Goal: Task Accomplishment & Management: Complete application form

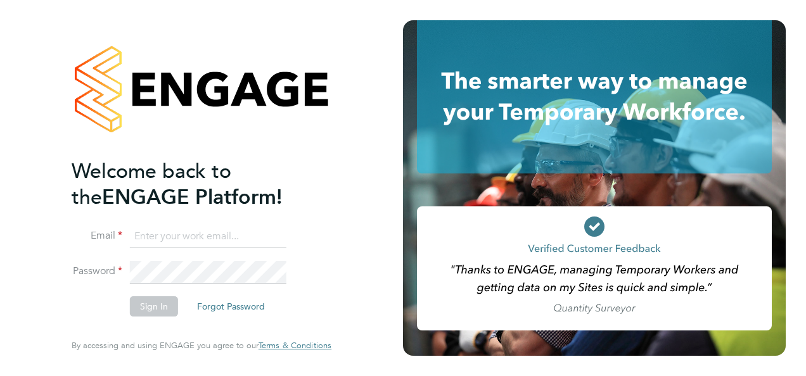
type input "natalie.rendell@abm.com"
click at [170, 298] on button "Sign In" at bounding box center [154, 307] width 48 height 20
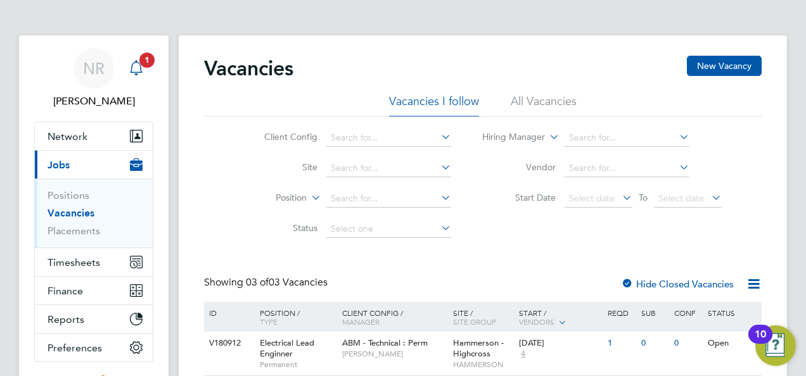
click at [141, 61] on span "1" at bounding box center [146, 60] width 15 height 15
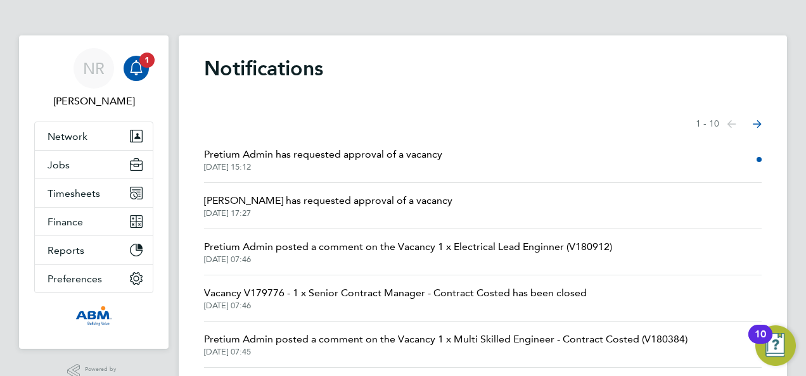
click at [287, 158] on span "Pretium Admin has requested approval of a vacancy" at bounding box center [323, 154] width 238 height 15
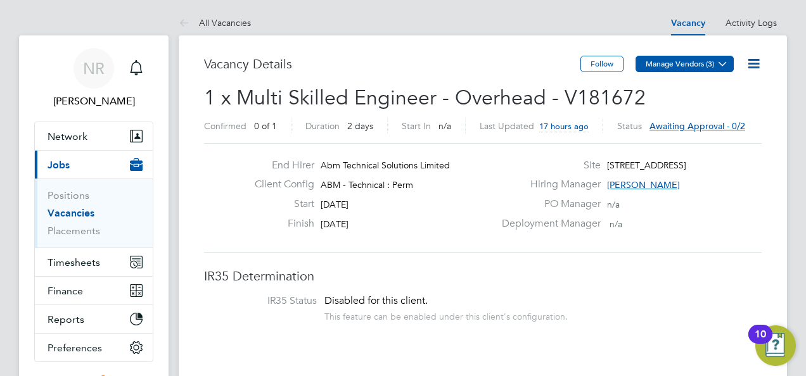
click at [723, 63] on icon at bounding box center [723, 64] width 10 height 10
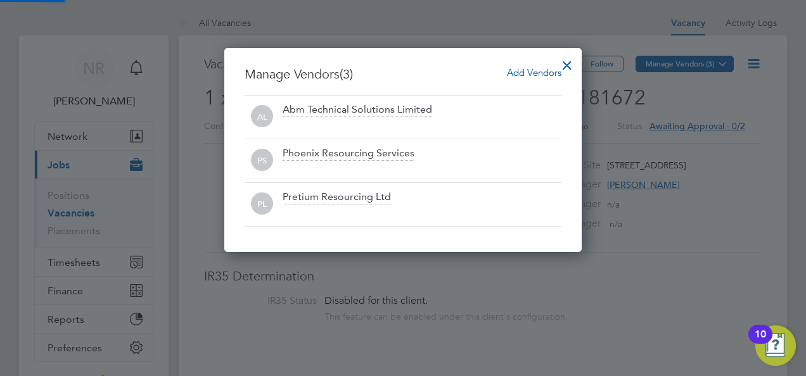
scroll to position [203, 357]
click at [721, 84] on div at bounding box center [403, 188] width 806 height 376
click at [565, 61] on div at bounding box center [567, 62] width 23 height 23
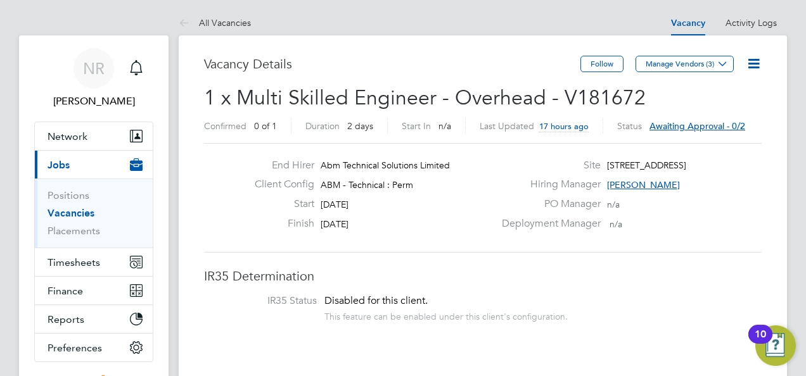
click at [754, 63] on icon at bounding box center [754, 64] width 16 height 16
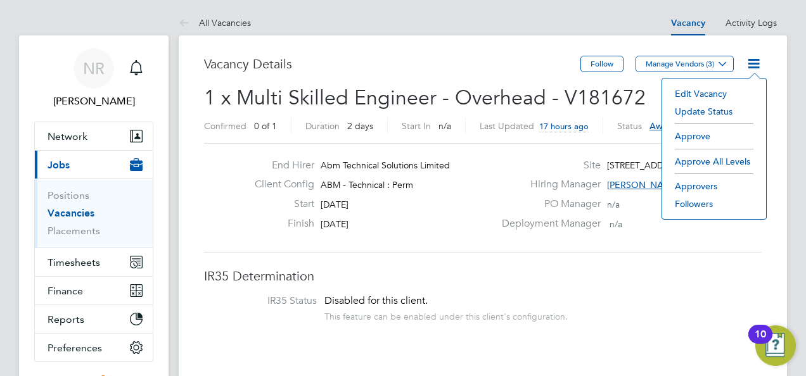
click at [703, 160] on li "Approve All Levels" at bounding box center [714, 162] width 91 height 18
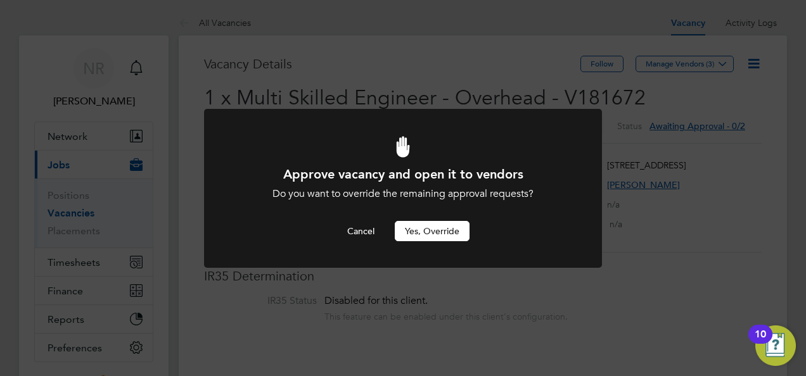
click at [442, 233] on button "Yes, Override" at bounding box center [432, 231] width 75 height 20
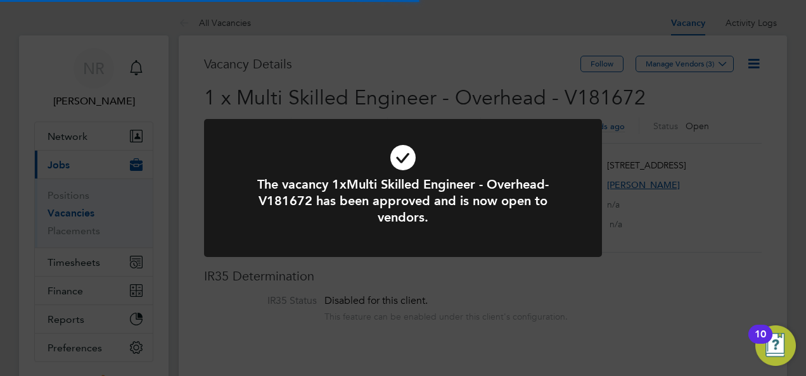
scroll to position [37, 89]
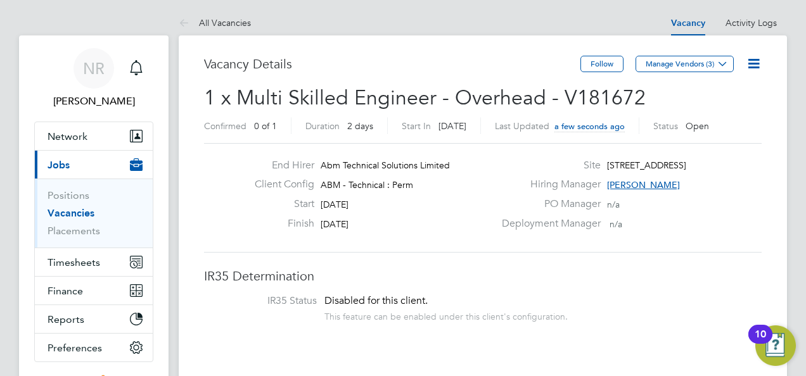
click at [85, 217] on link "Vacancies" at bounding box center [71, 213] width 47 height 12
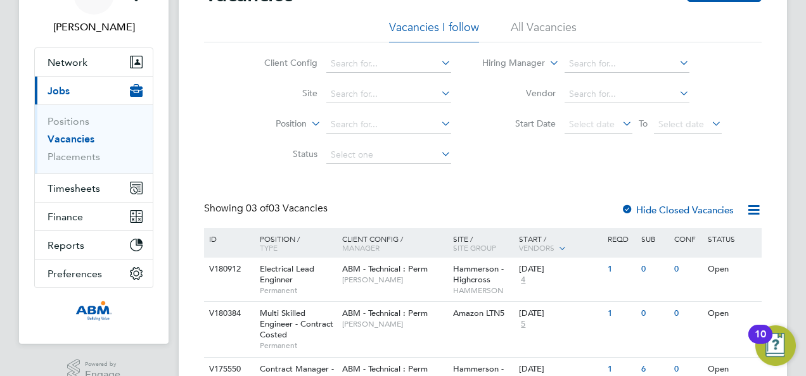
scroll to position [127, 0]
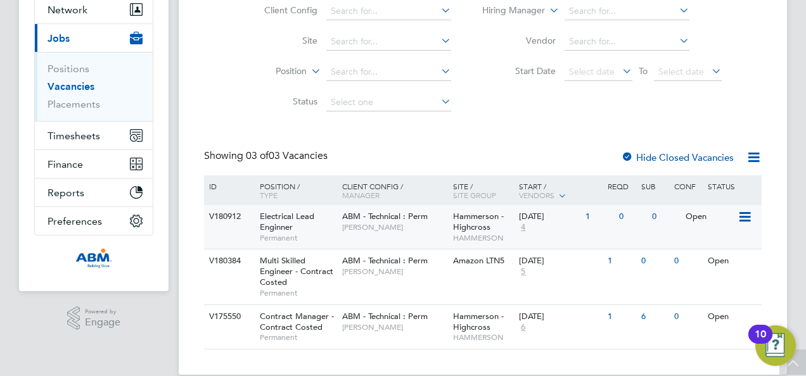
click at [300, 221] on span "Electrical Lead Enginner" at bounding box center [287, 222] width 54 height 22
